Goal: Task Accomplishment & Management: Manage account settings

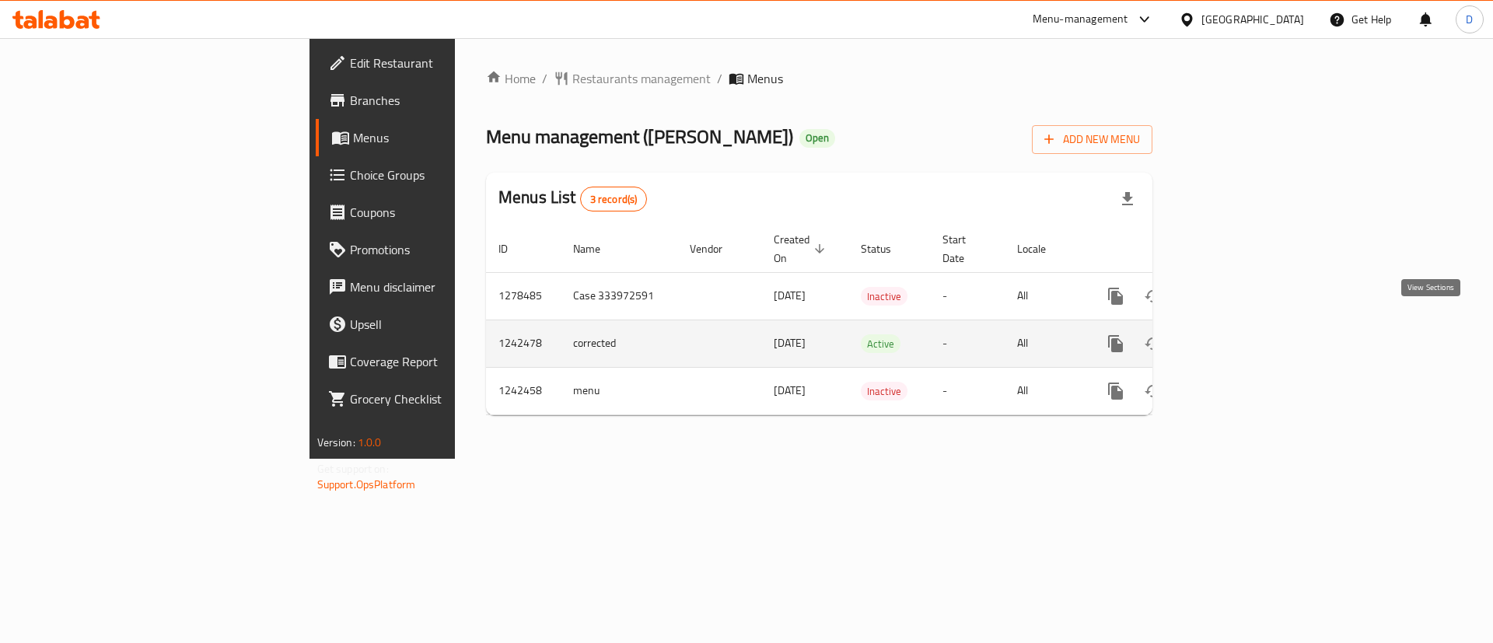
click at [1237, 334] on icon "enhanced table" at bounding box center [1228, 343] width 19 height 19
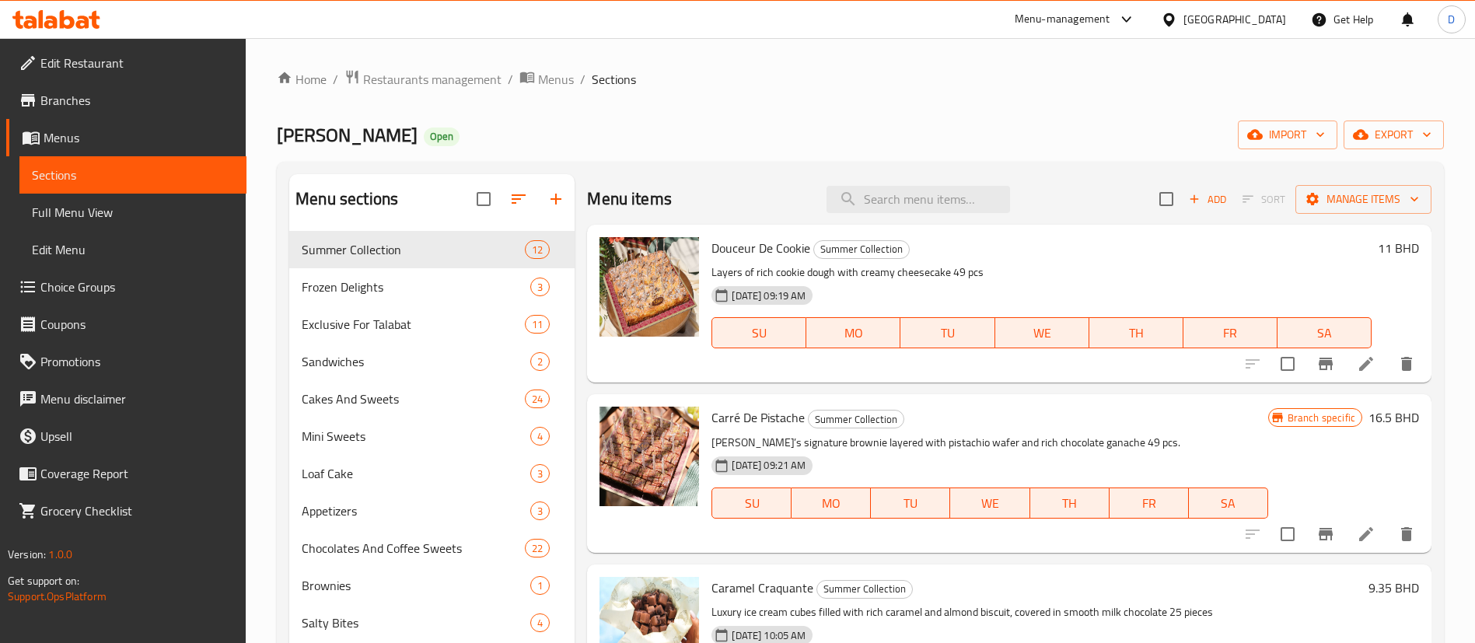
scroll to position [48, 0]
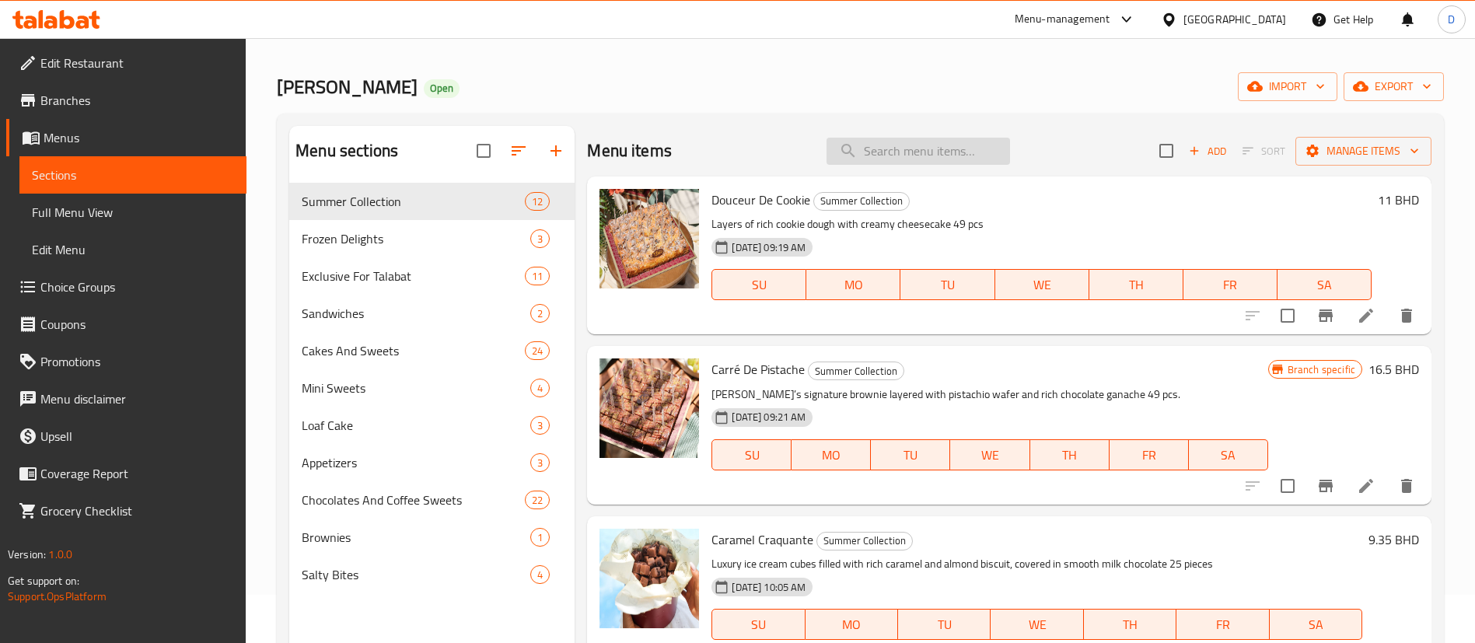
click at [878, 148] on input "search" at bounding box center [919, 151] width 184 height 27
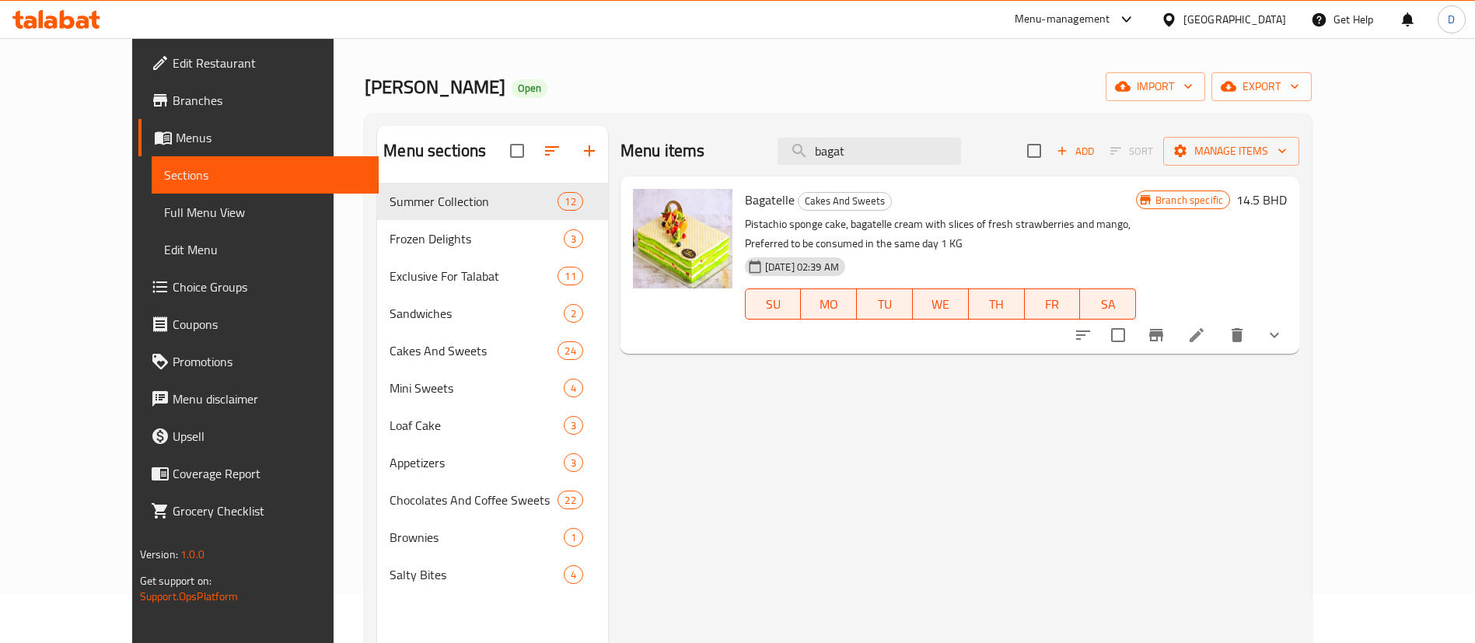
type input "bagat"
click at [1166, 342] on icon "Branch-specific-item" at bounding box center [1156, 335] width 19 height 19
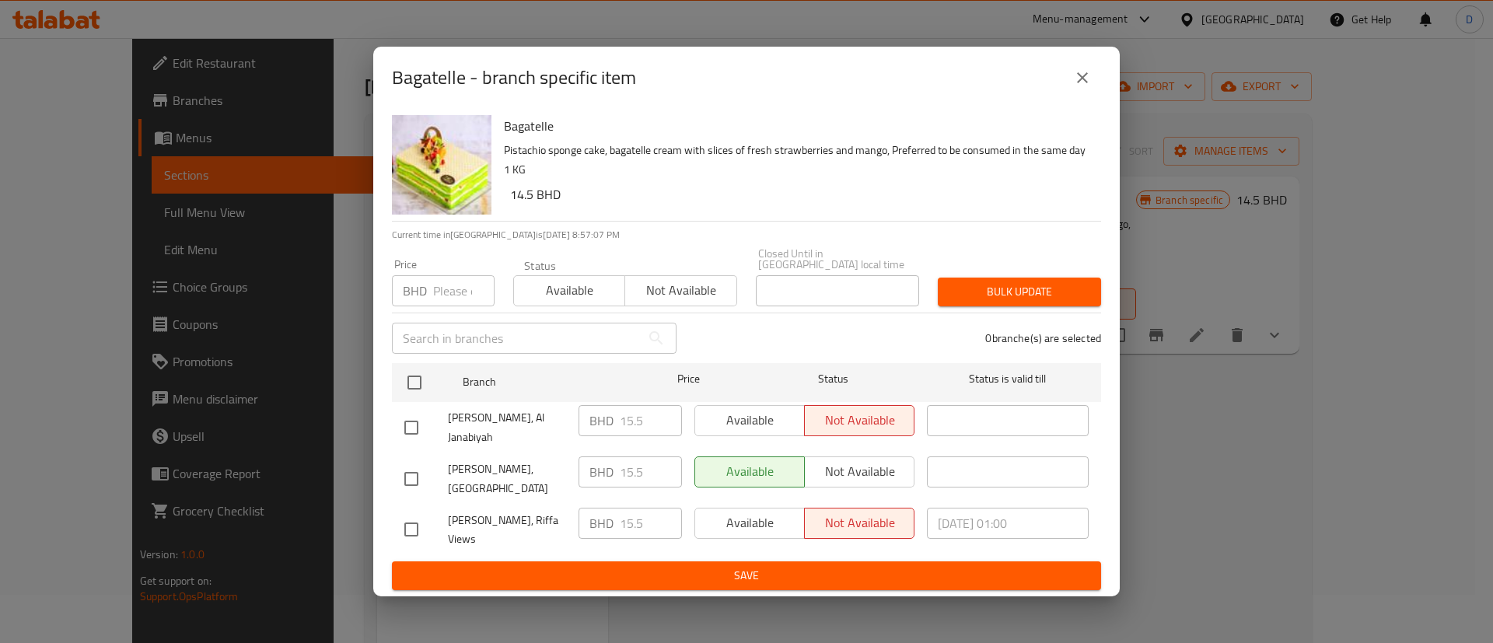
click at [417, 422] on input "checkbox" at bounding box center [411, 427] width 33 height 33
click at [417, 425] on input "checkbox" at bounding box center [411, 427] width 33 height 33
checkbox input "false"
click at [408, 517] on input "checkbox" at bounding box center [411, 529] width 33 height 33
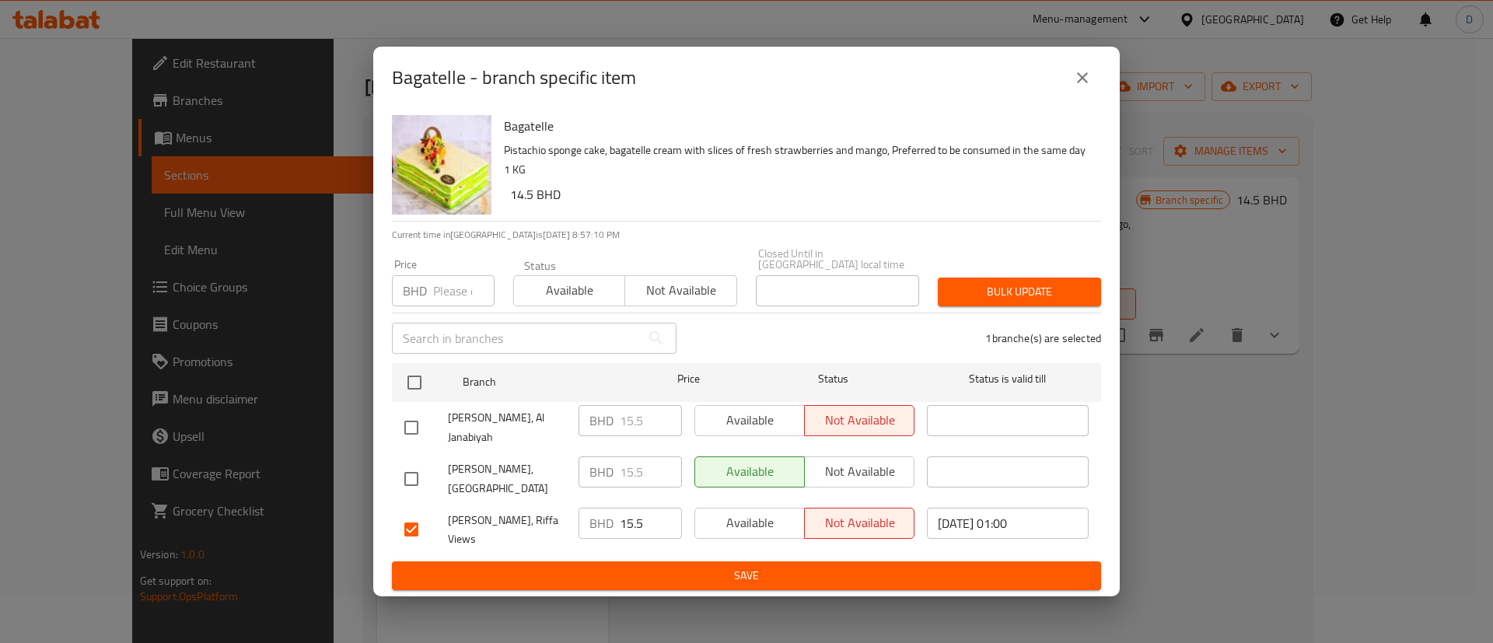
checkbox input "false"
click at [397, 481] on input "checkbox" at bounding box center [411, 479] width 33 height 33
click at [410, 480] on input "checkbox" at bounding box center [411, 479] width 33 height 33
click at [404, 481] on input "checkbox" at bounding box center [411, 479] width 33 height 33
checkbox input "true"
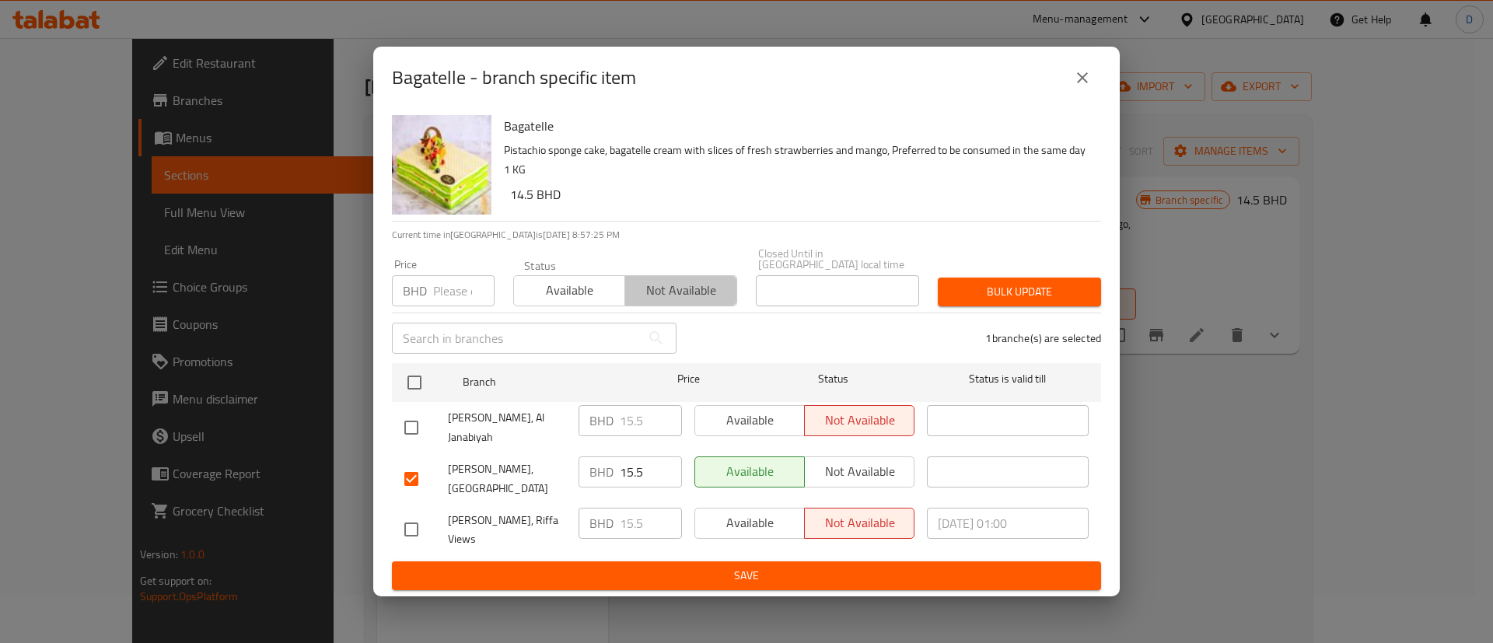
click at [698, 289] on span "Not available" at bounding box center [681, 290] width 99 height 23
drag, startPoint x: 990, startPoint y: 289, endPoint x: 915, endPoint y: 510, distance: 233.9
click at [915, 510] on div "Bagatelle Pistachio sponge cake, bagatelle cream with slices of fresh strawberr…" at bounding box center [746, 353] width 747 height 488
click at [902, 562] on button "Save" at bounding box center [746, 576] width 709 height 29
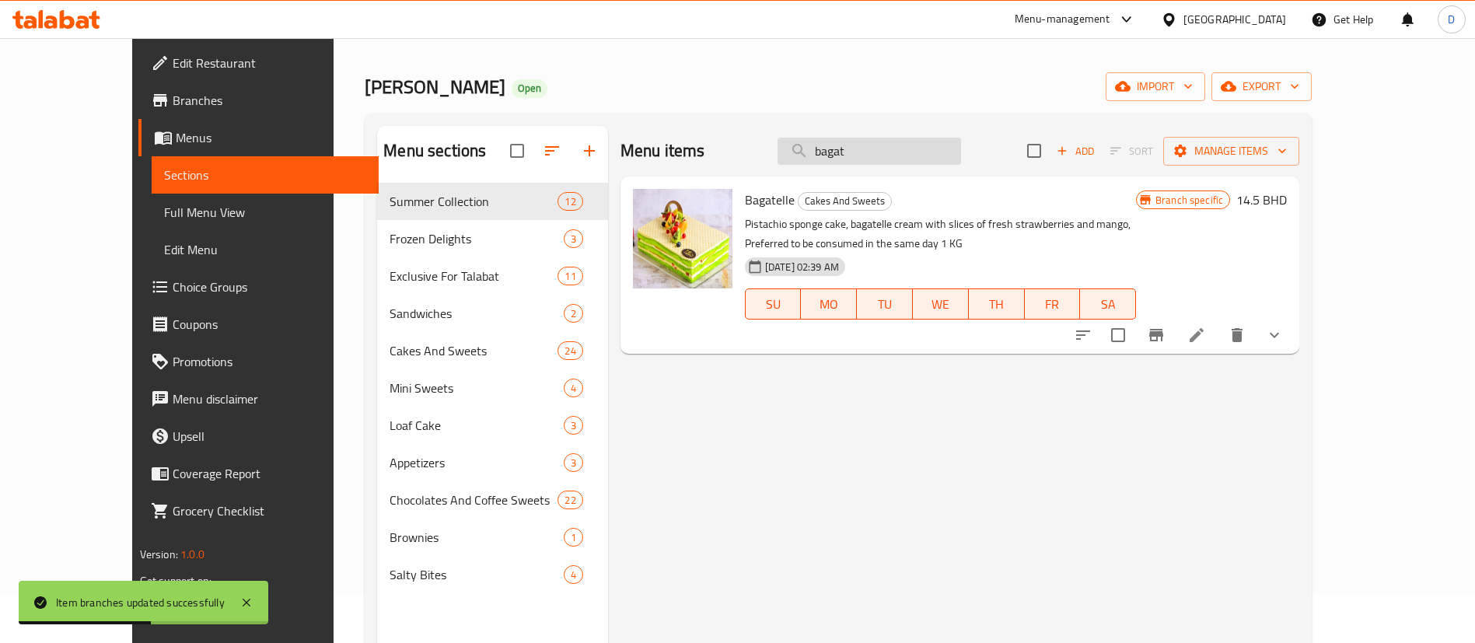
click at [897, 148] on input "bagat" at bounding box center [870, 151] width 184 height 27
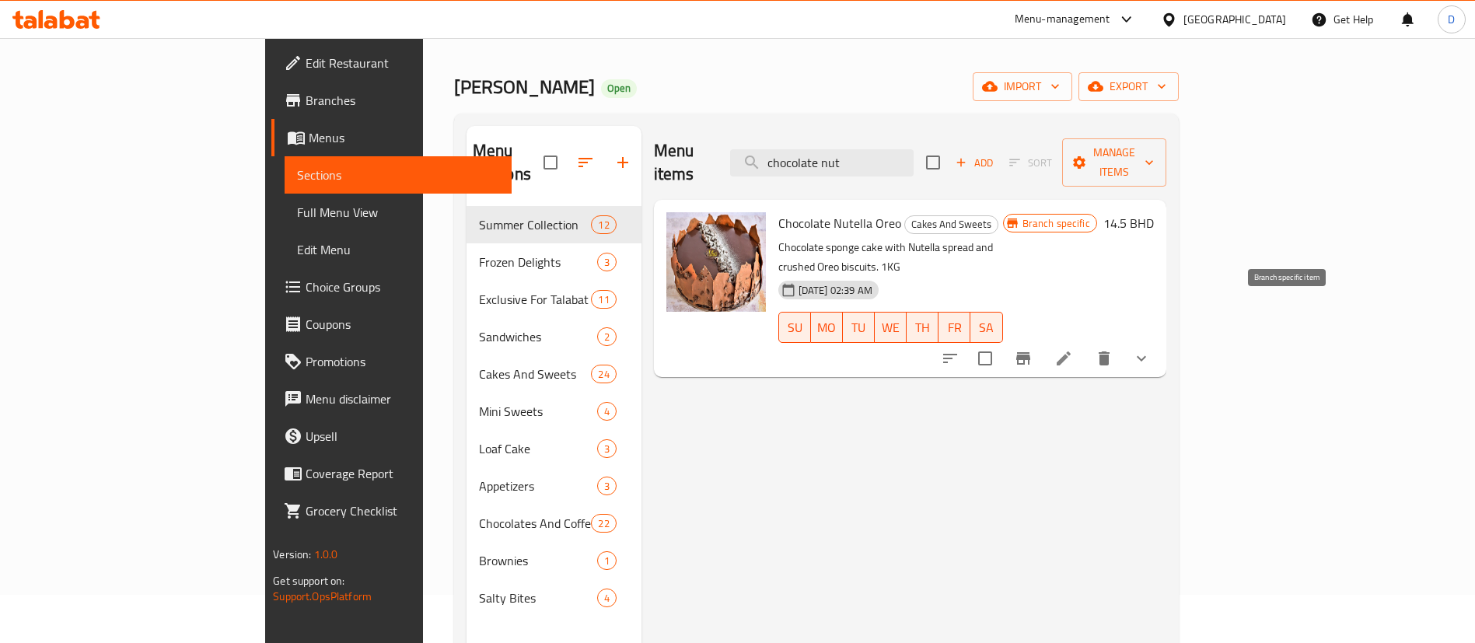
click at [1033, 349] on icon "Branch-specific-item" at bounding box center [1023, 358] width 19 height 19
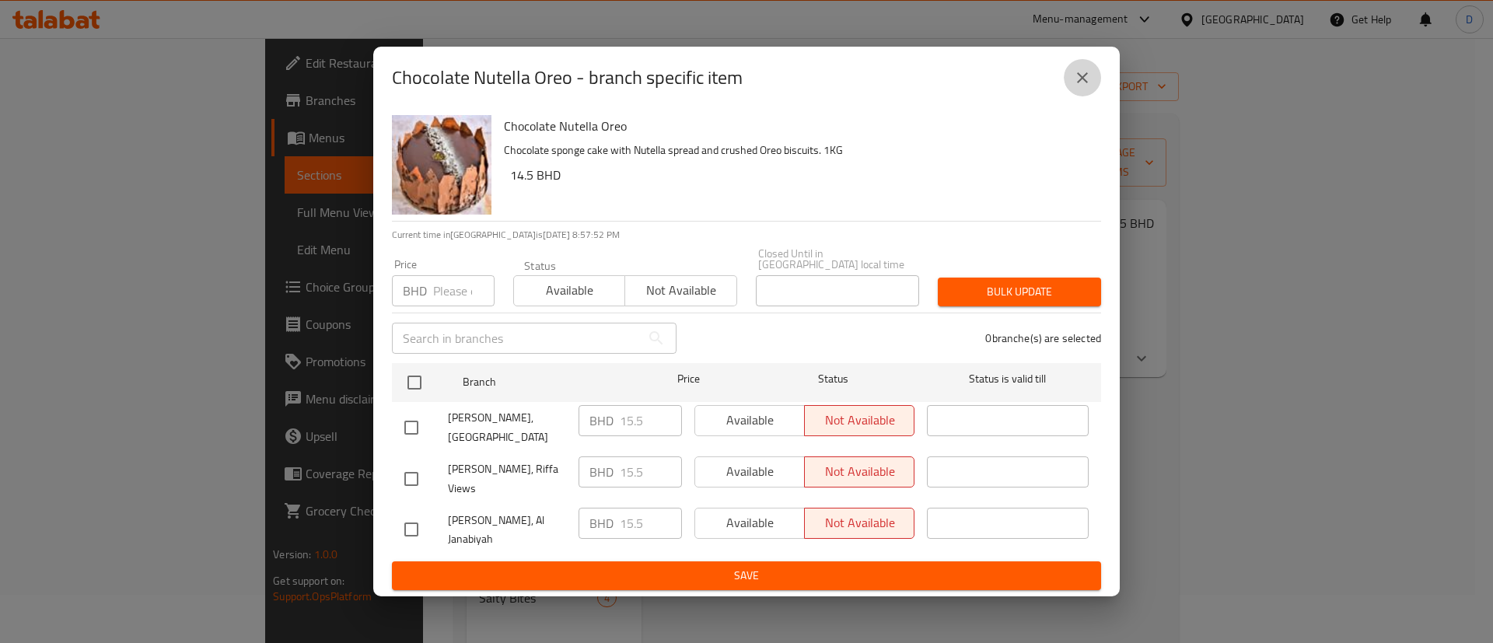
click at [1082, 79] on icon "close" at bounding box center [1082, 77] width 19 height 19
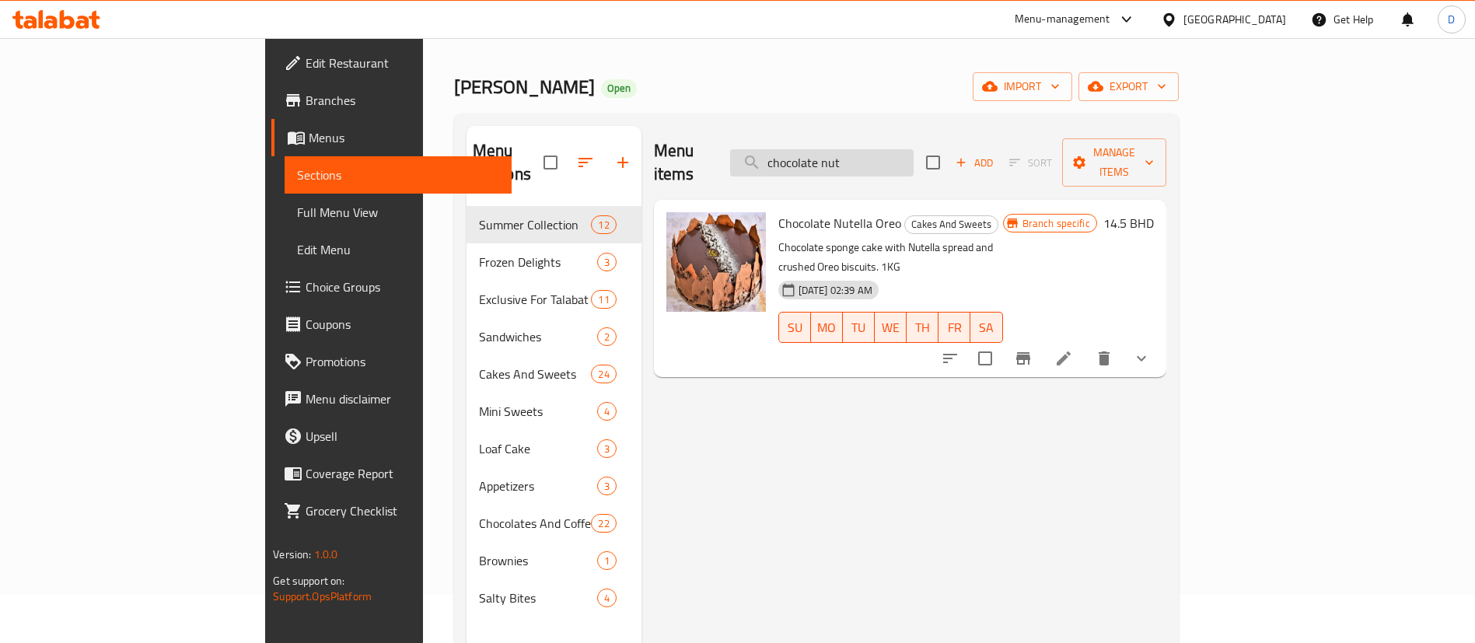
click at [914, 149] on input "chocolate nut" at bounding box center [822, 162] width 184 height 27
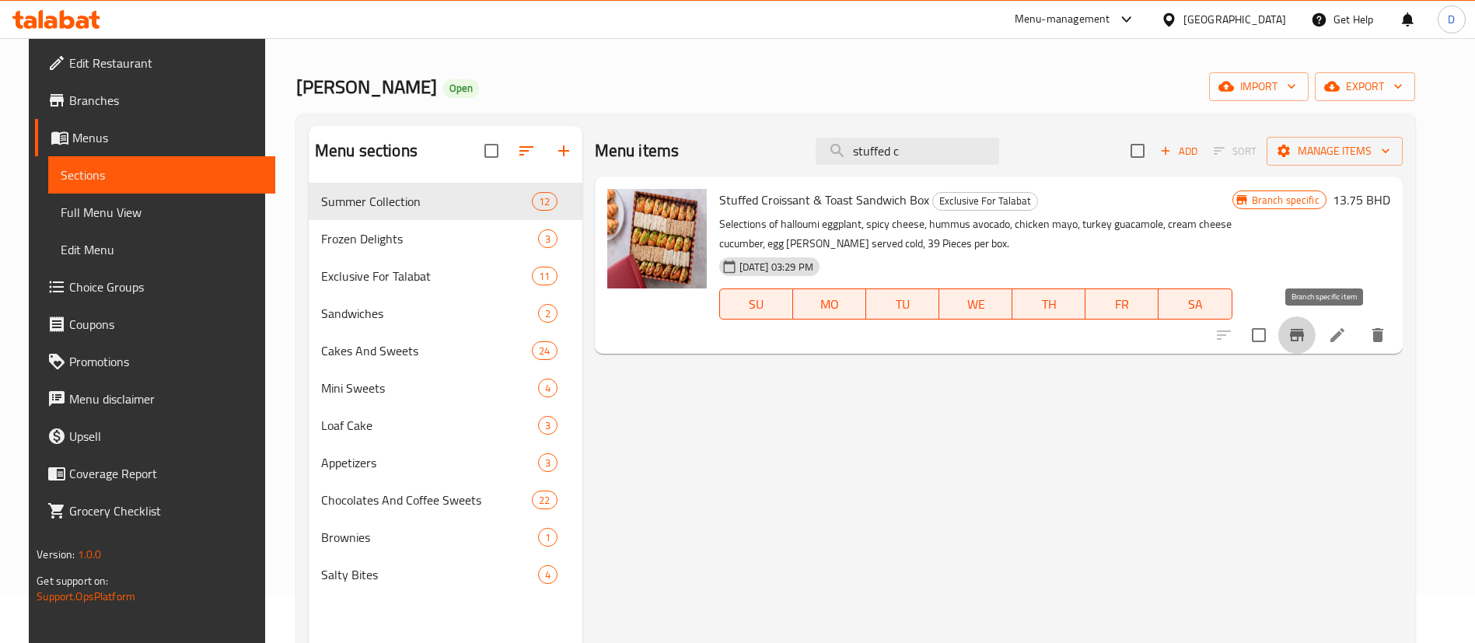
click at [1304, 340] on icon "Branch-specific-item" at bounding box center [1297, 335] width 14 height 12
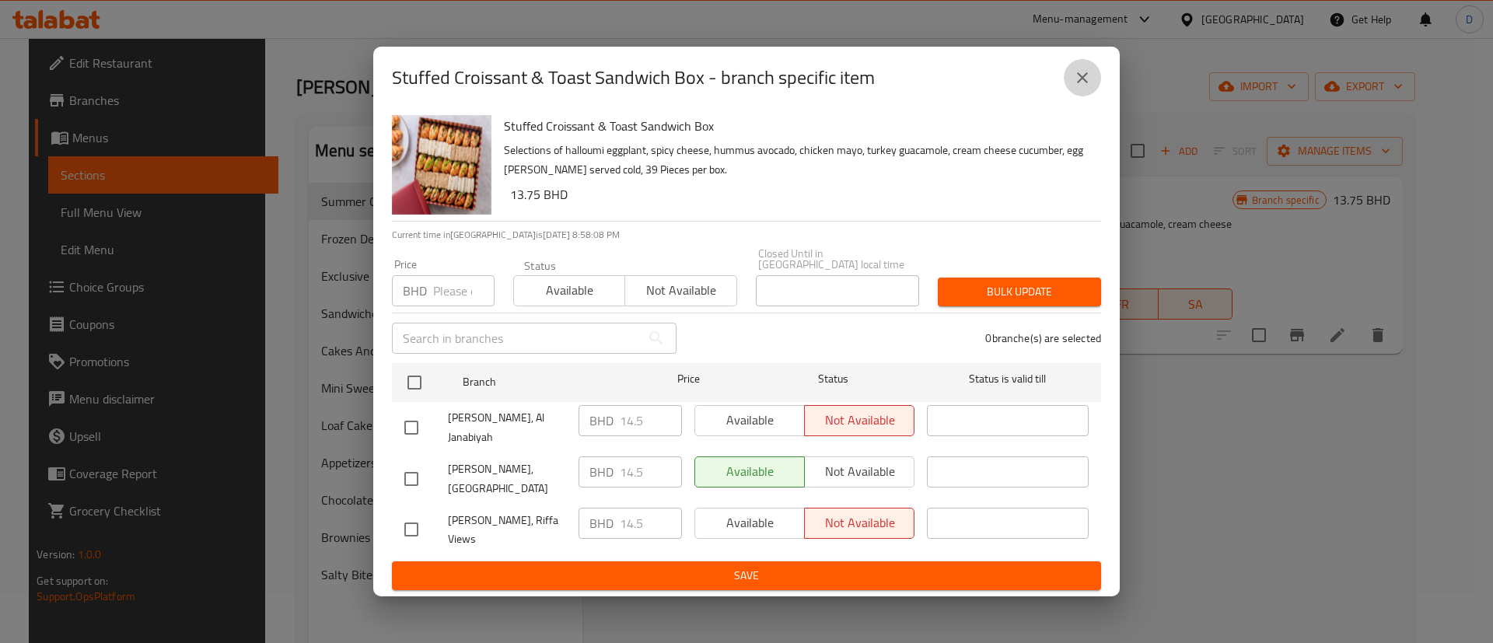
click at [1087, 79] on icon "close" at bounding box center [1082, 77] width 11 height 11
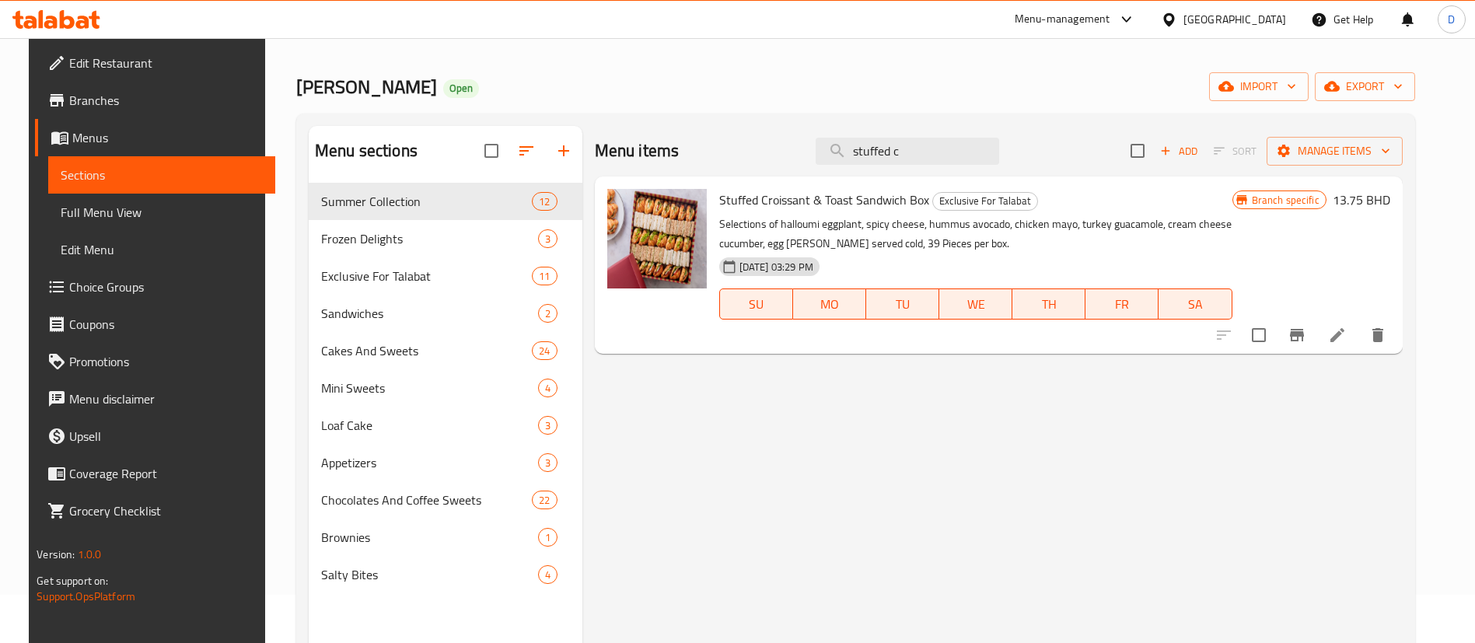
drag, startPoint x: 985, startPoint y: 148, endPoint x: 817, endPoint y: 124, distance: 169.7
click at [817, 124] on div "Menu sections Summer Collection 12 Frozen Delights 3 Exclusive For Talabat 11 S…" at bounding box center [855, 448] width 1119 height 668
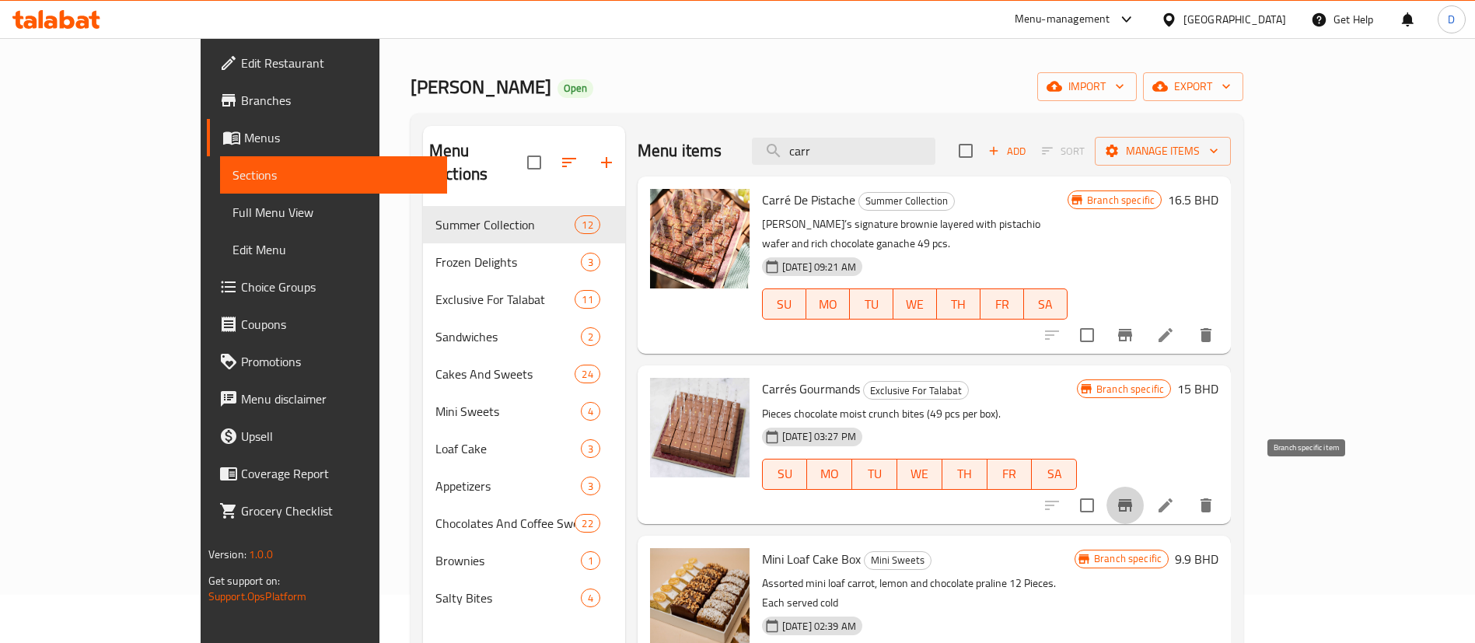
click at [1132, 499] on icon "Branch-specific-item" at bounding box center [1125, 505] width 14 height 12
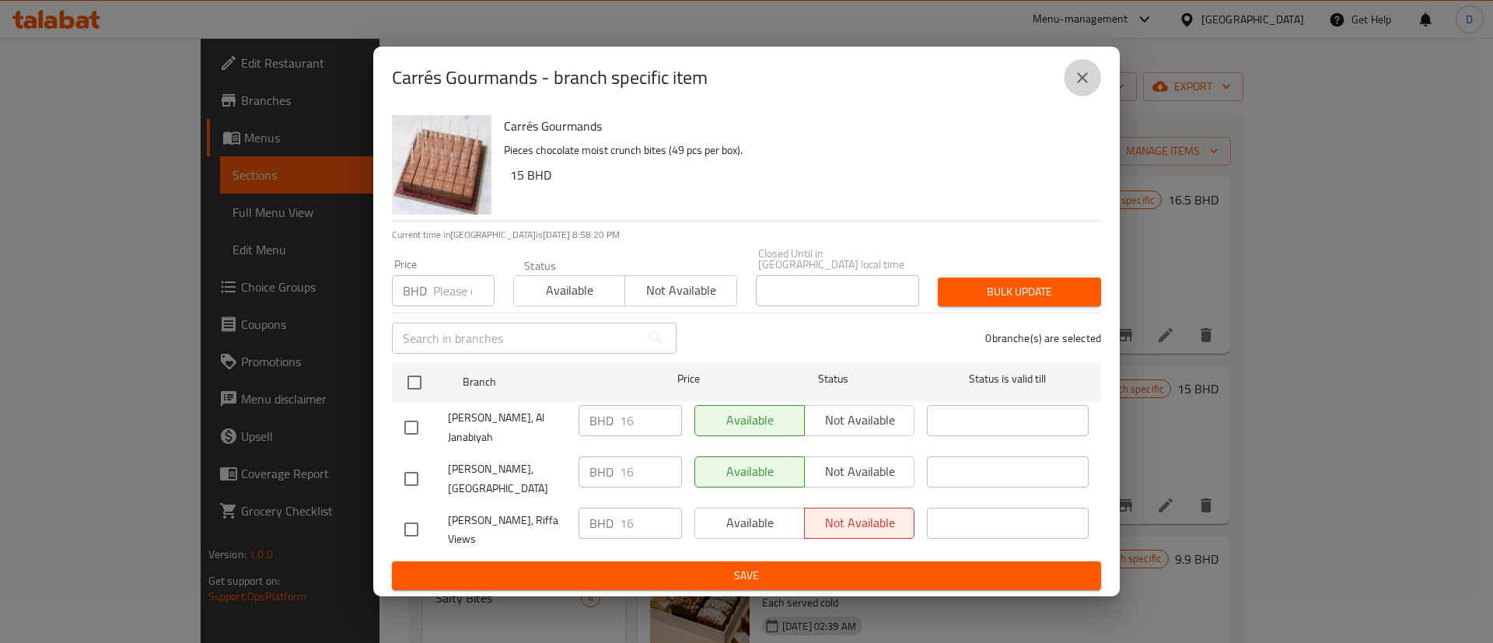
click at [1088, 81] on icon "close" at bounding box center [1082, 77] width 19 height 19
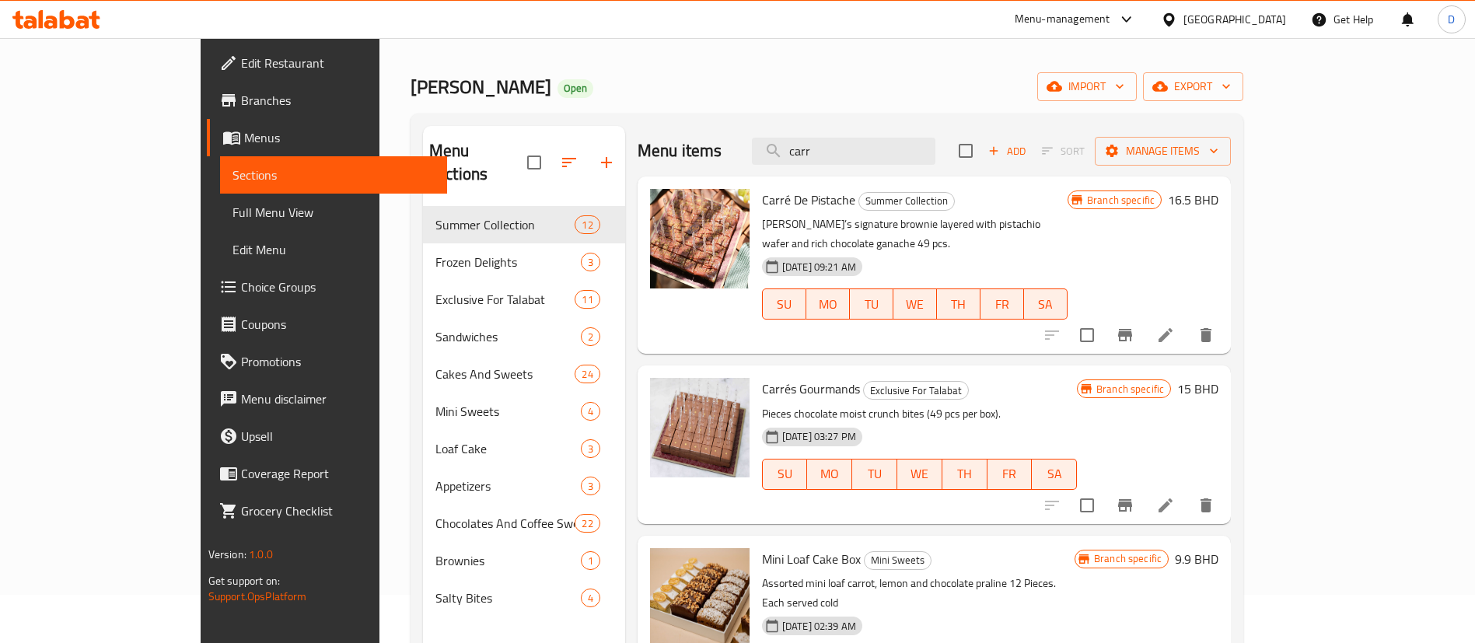
drag, startPoint x: 896, startPoint y: 147, endPoint x: 796, endPoint y: 142, distance: 100.4
click at [796, 142] on div "Menu items [PERSON_NAME] Add Sort Manage items" at bounding box center [934, 151] width 593 height 51
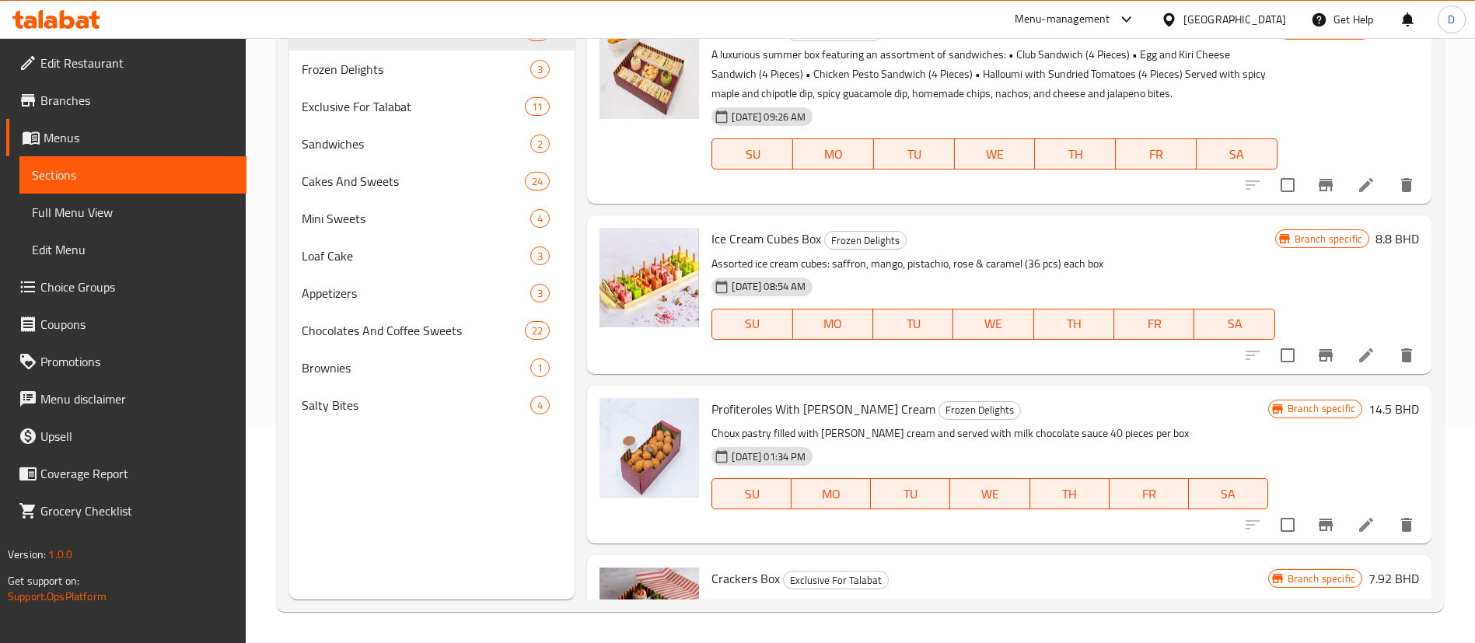
scroll to position [0, 0]
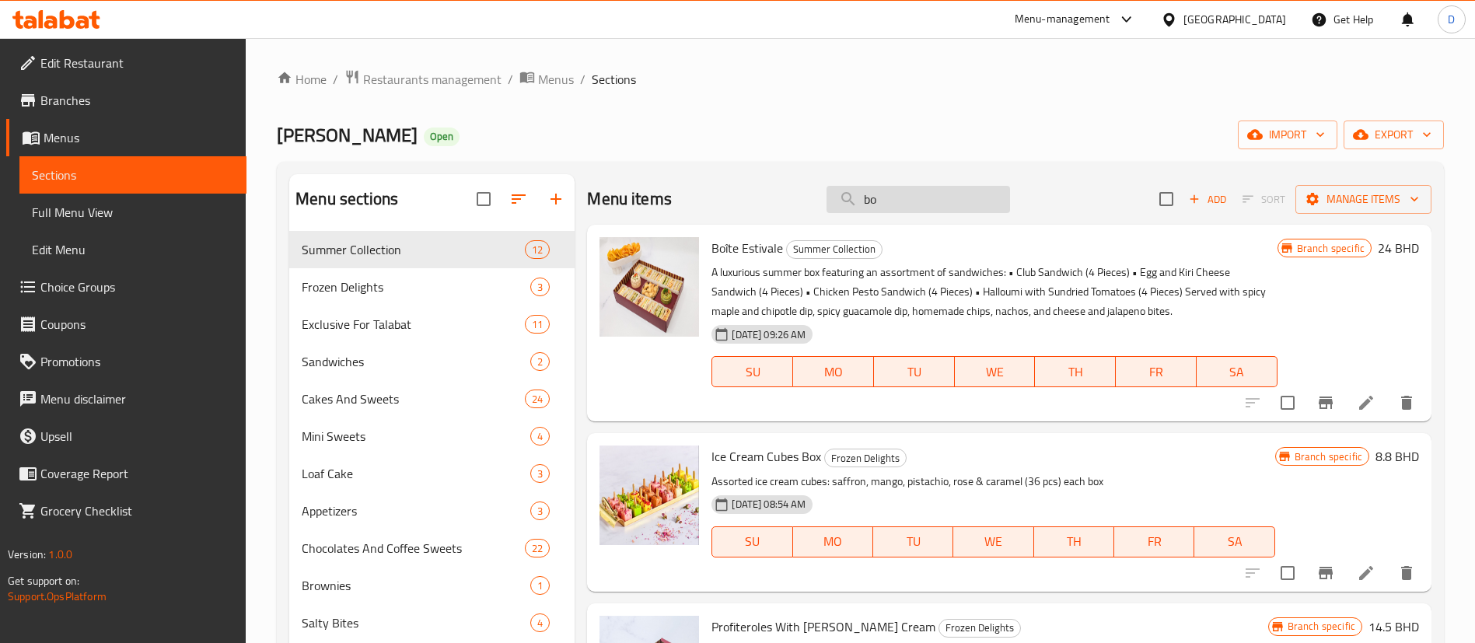
type input "b"
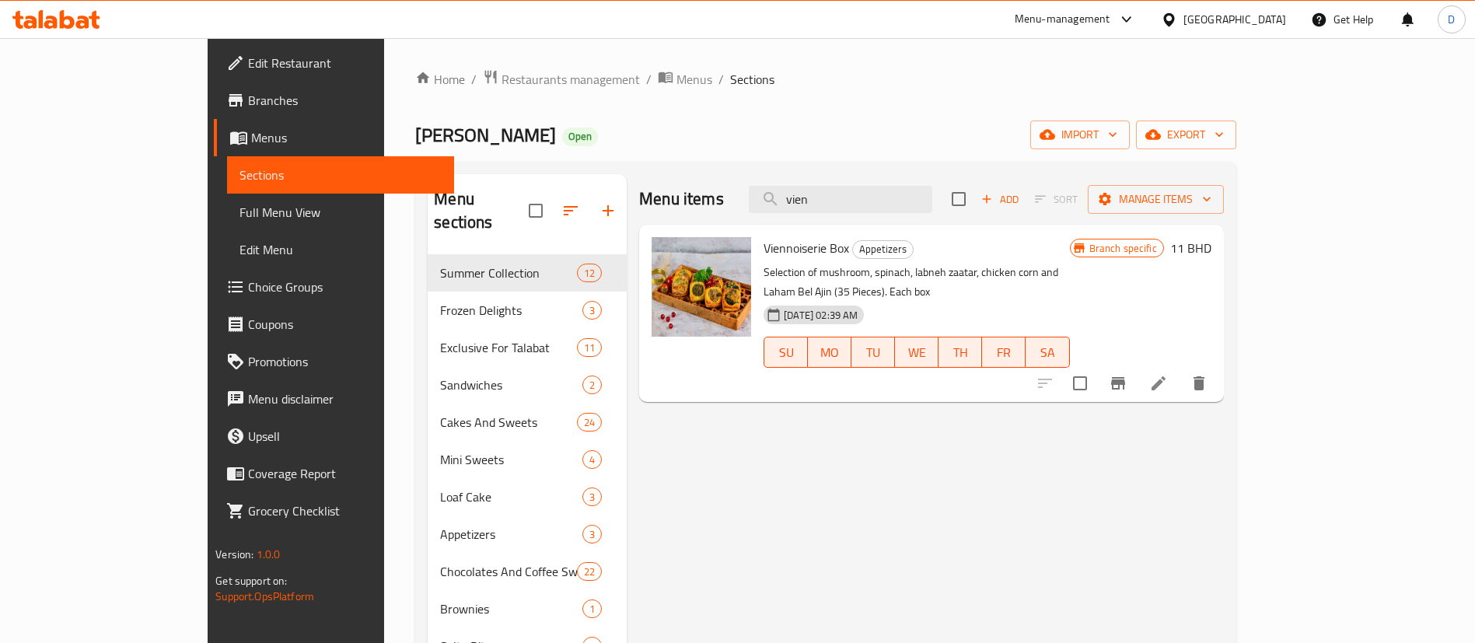
type input "vien"
click at [1128, 374] on icon "Branch-specific-item" at bounding box center [1118, 383] width 19 height 19
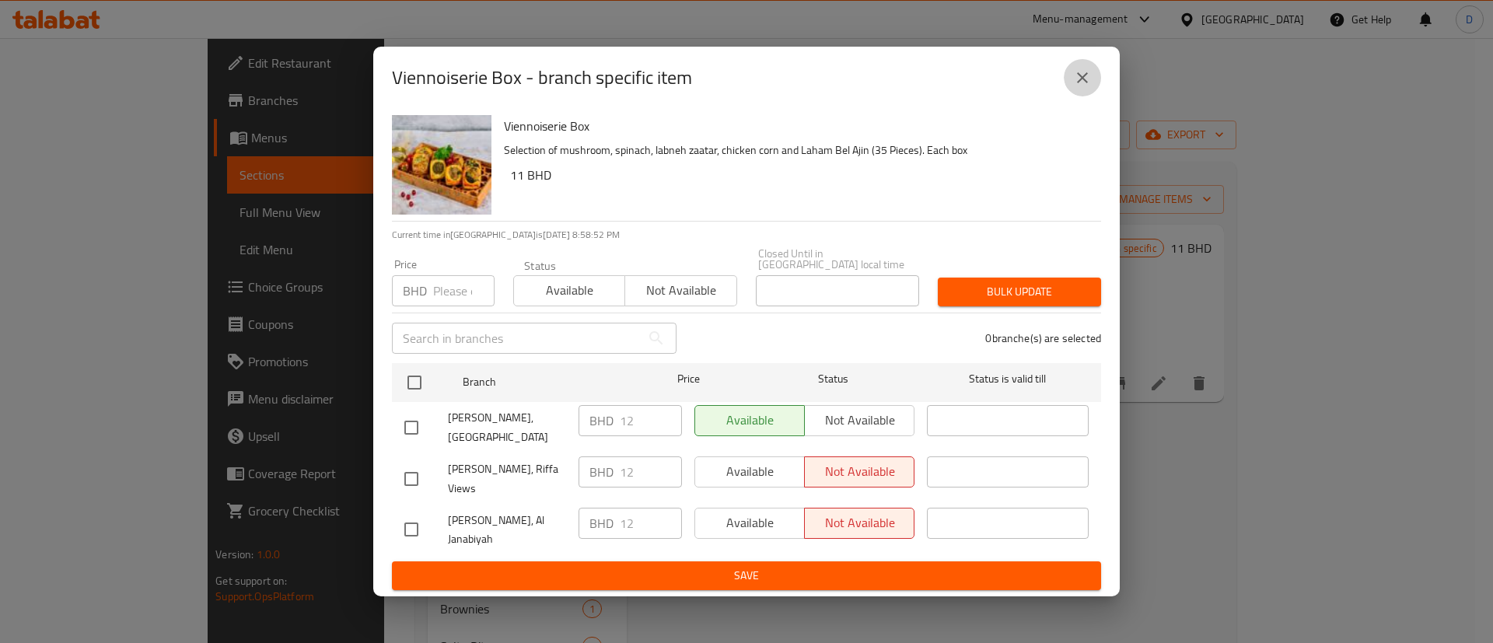
click at [1092, 77] on button "close" at bounding box center [1082, 77] width 37 height 37
